Goal: Task Accomplishment & Management: Manage account settings

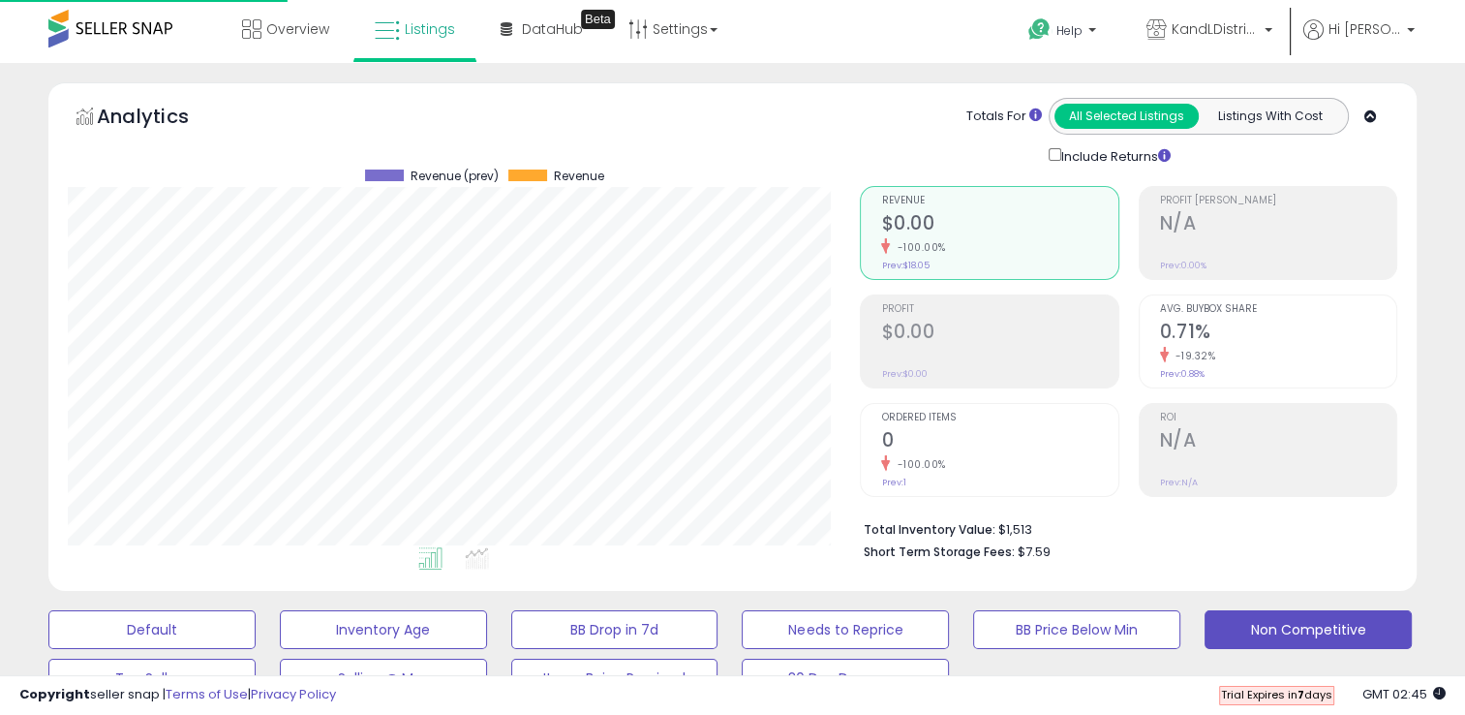
scroll to position [396, 792]
click at [301, 21] on span "Overview" at bounding box center [297, 28] width 63 height 19
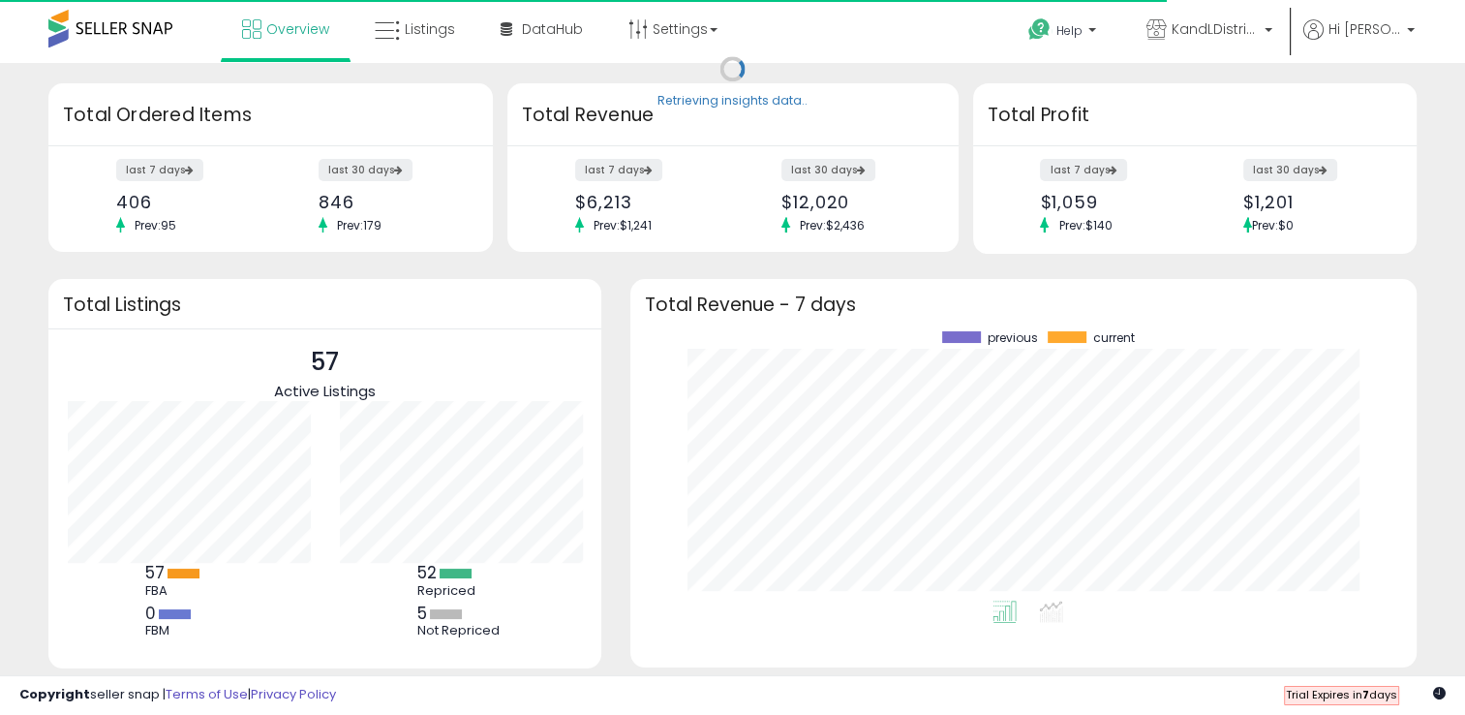
scroll to position [268, 747]
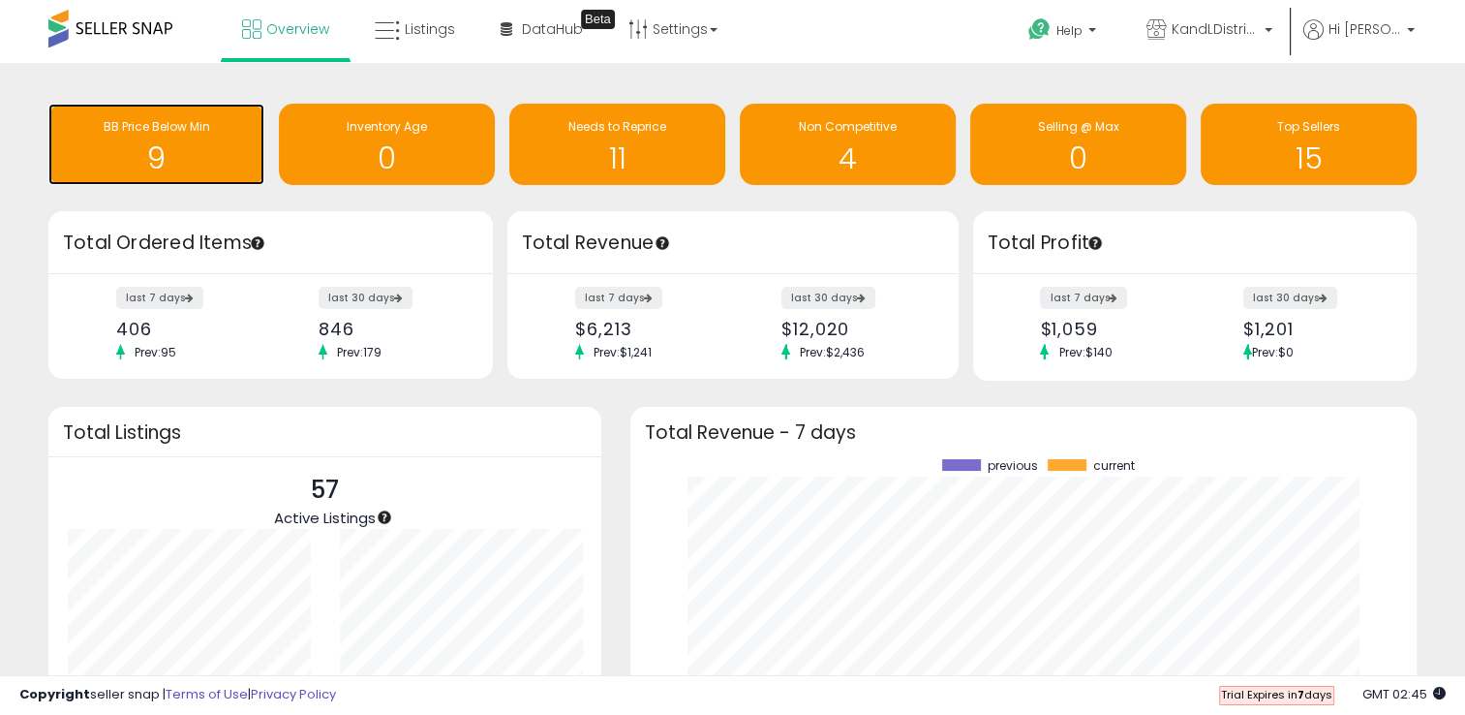
click at [202, 172] on h1 "9" at bounding box center [156, 158] width 197 height 32
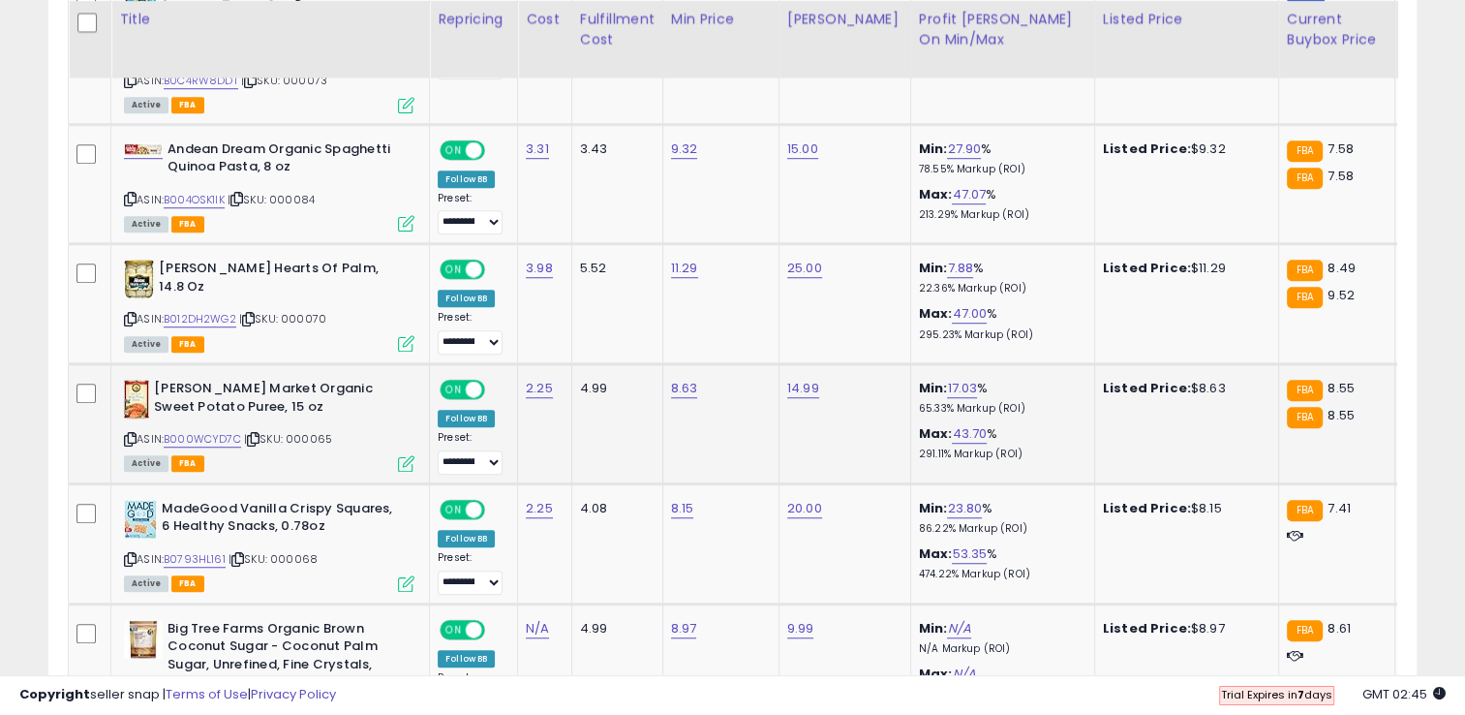
scroll to position [1288, 0]
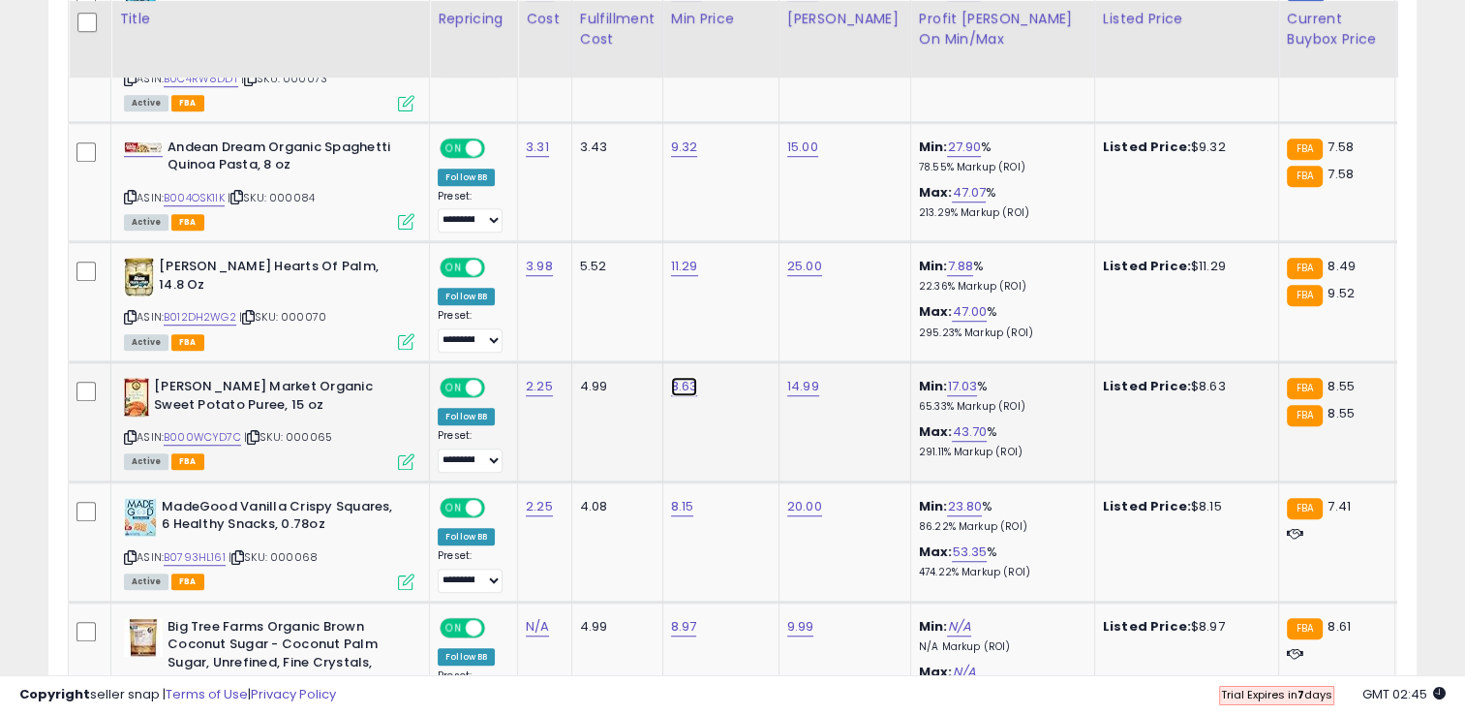
click at [590, 319] on input "****" at bounding box center [624, 317] width 172 height 33
click at [740, 317] on icon "submit" at bounding box center [734, 315] width 12 height 12
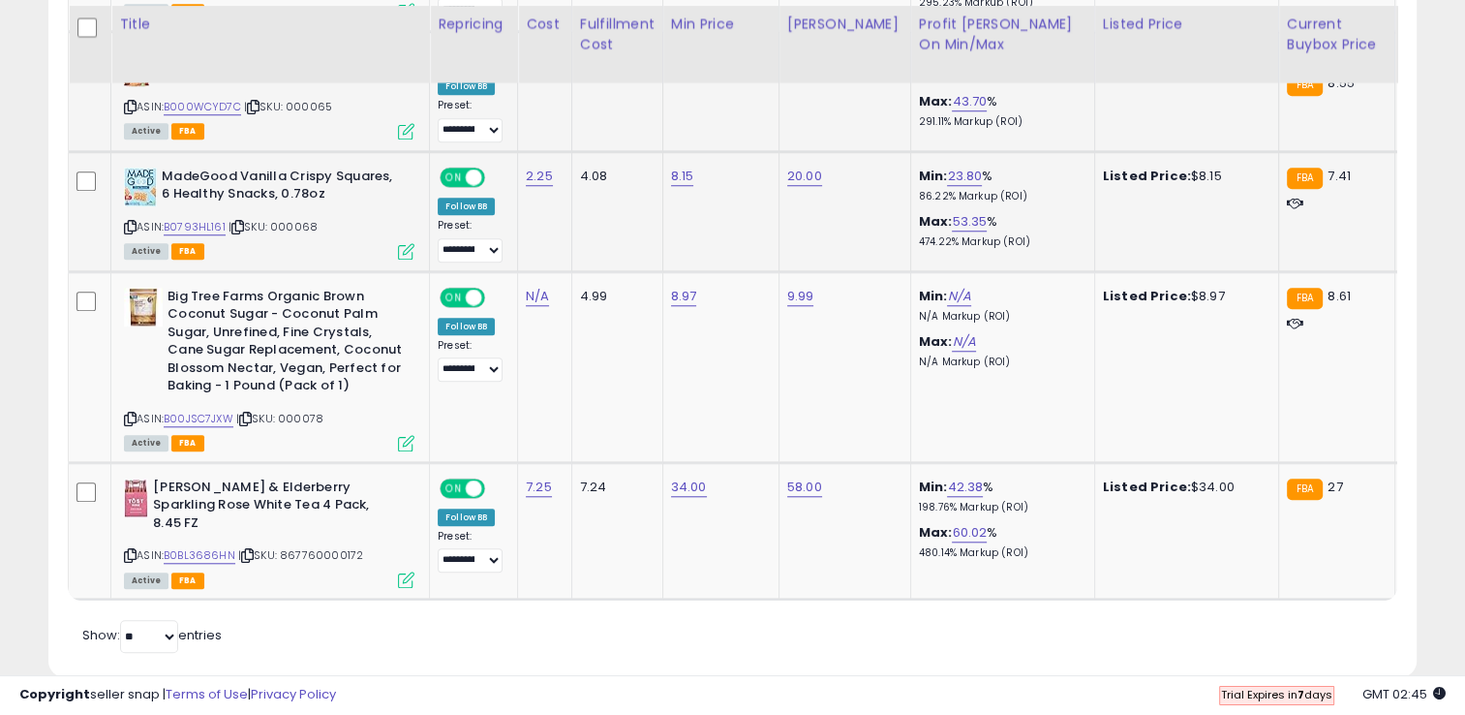
scroll to position [1623, 0]
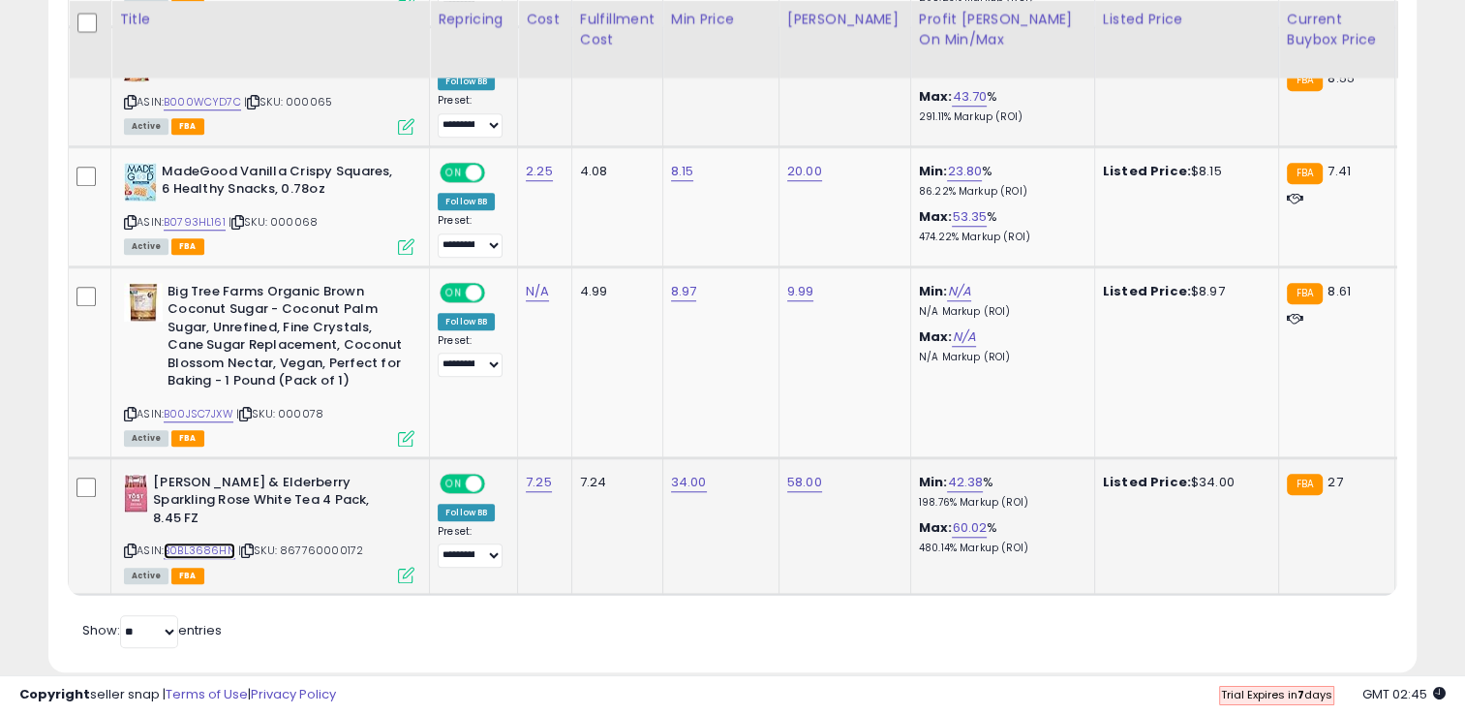
click at [217, 542] on link "B0BL3686HN" at bounding box center [200, 550] width 72 height 16
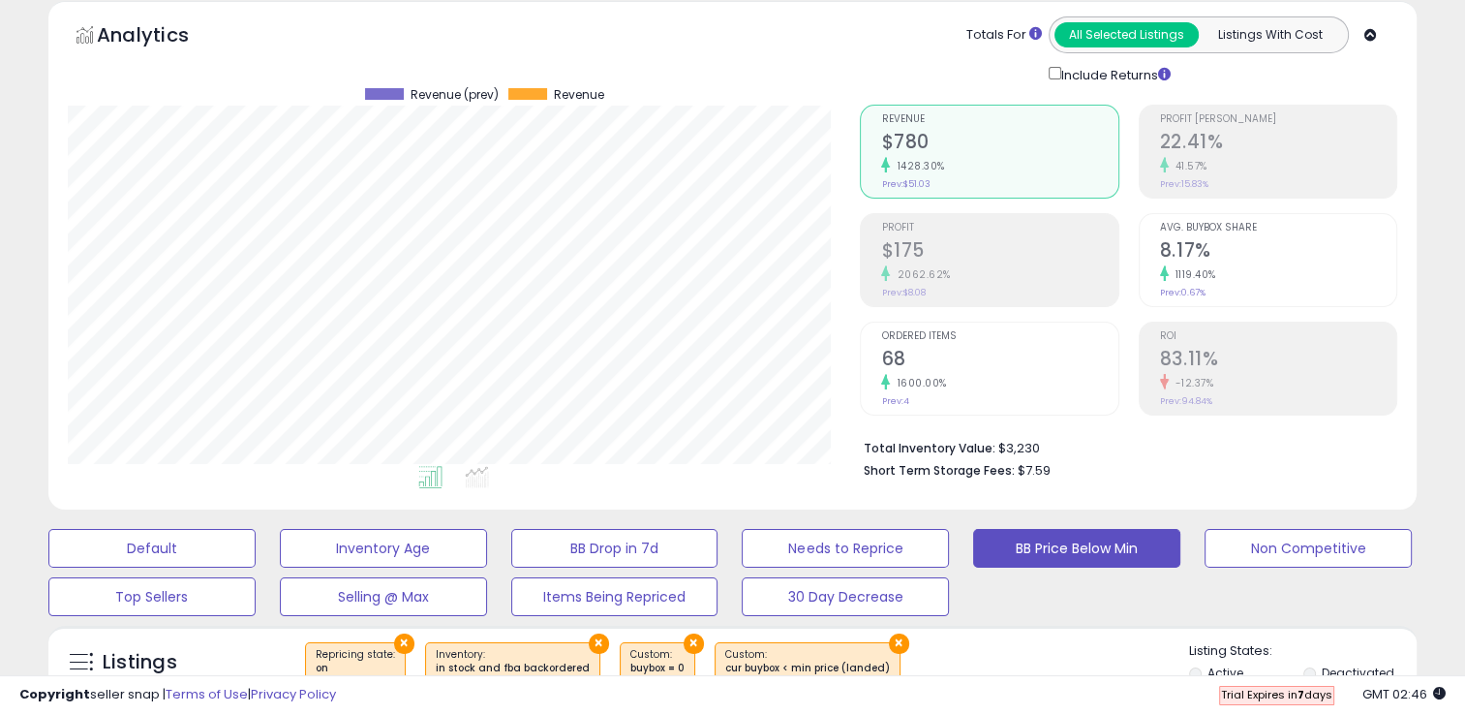
scroll to position [0, 0]
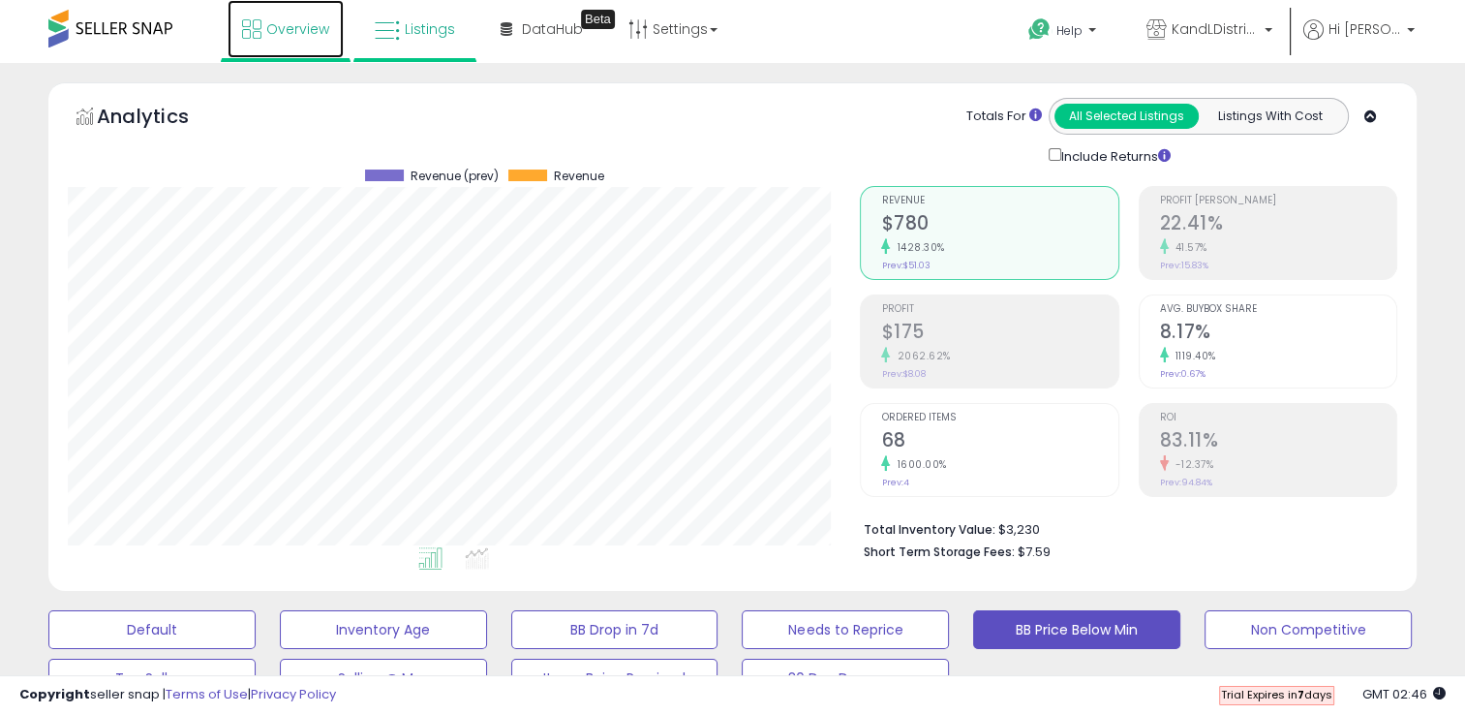
click at [271, 33] on span "Overview" at bounding box center [297, 28] width 63 height 19
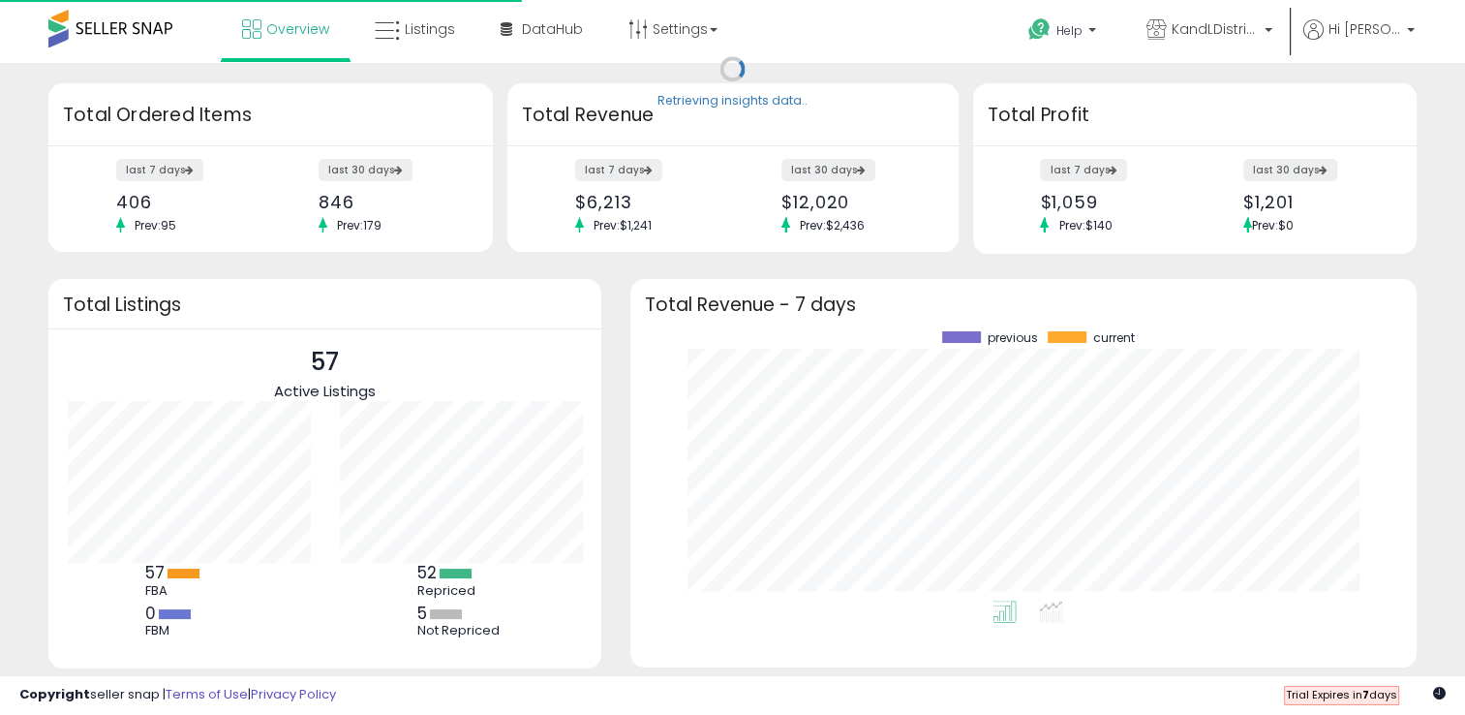
scroll to position [268, 747]
